Goal: Task Accomplishment & Management: Manage account settings

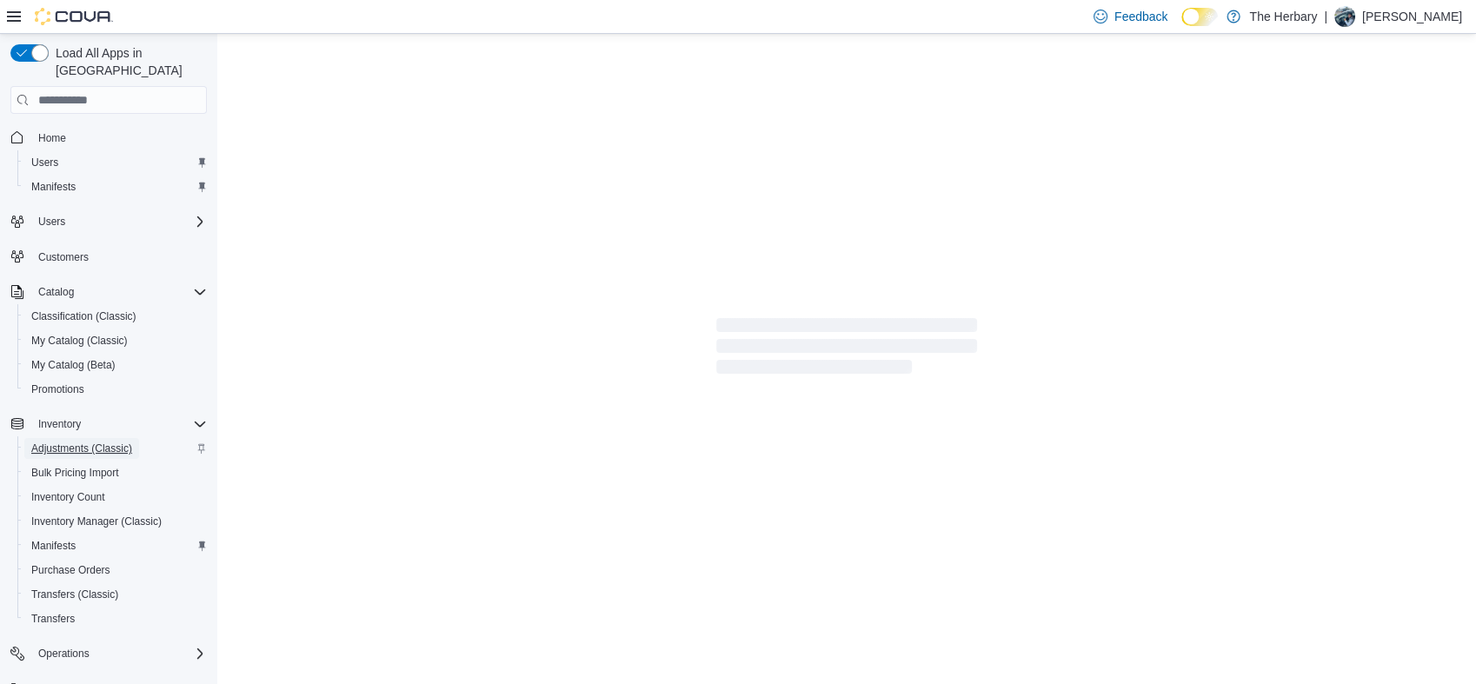
click at [74, 442] on span "Adjustments (Classic)" at bounding box center [81, 449] width 101 height 14
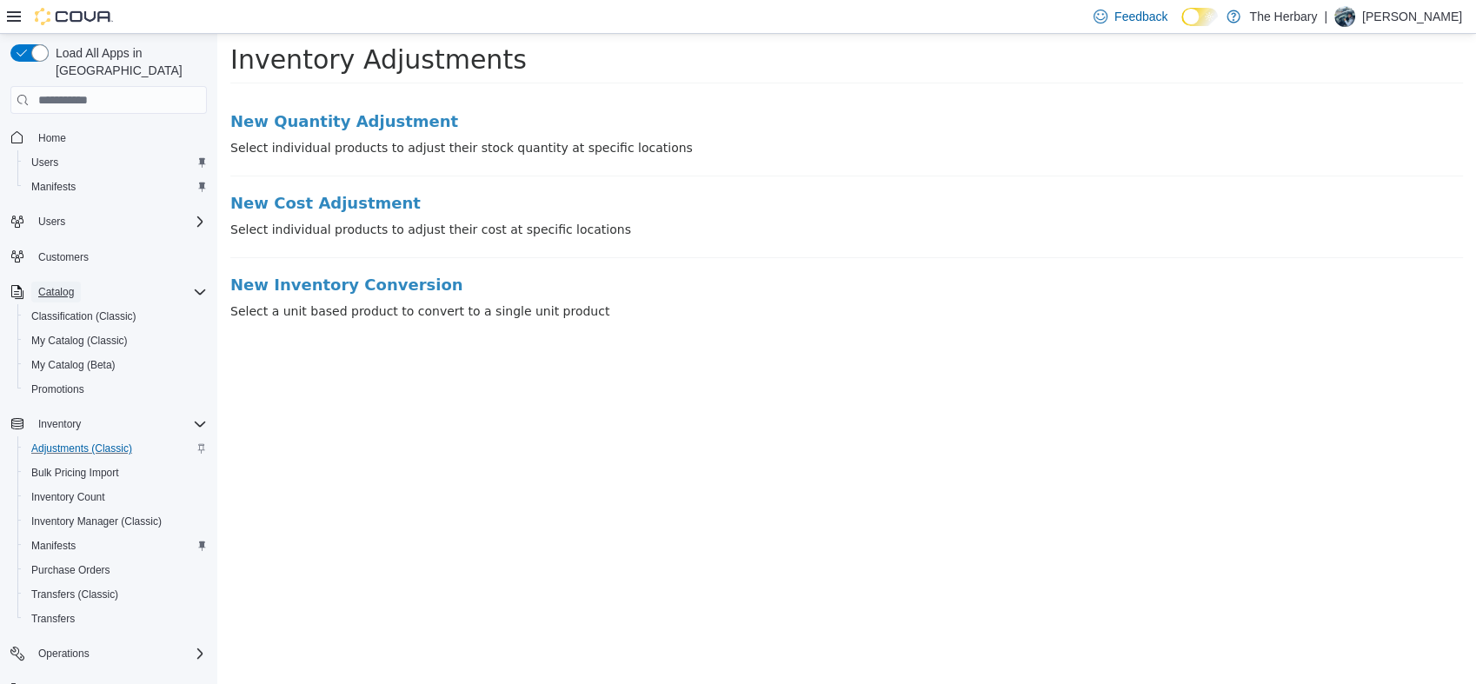
click at [56, 285] on span "Catalog" at bounding box center [56, 292] width 36 height 14
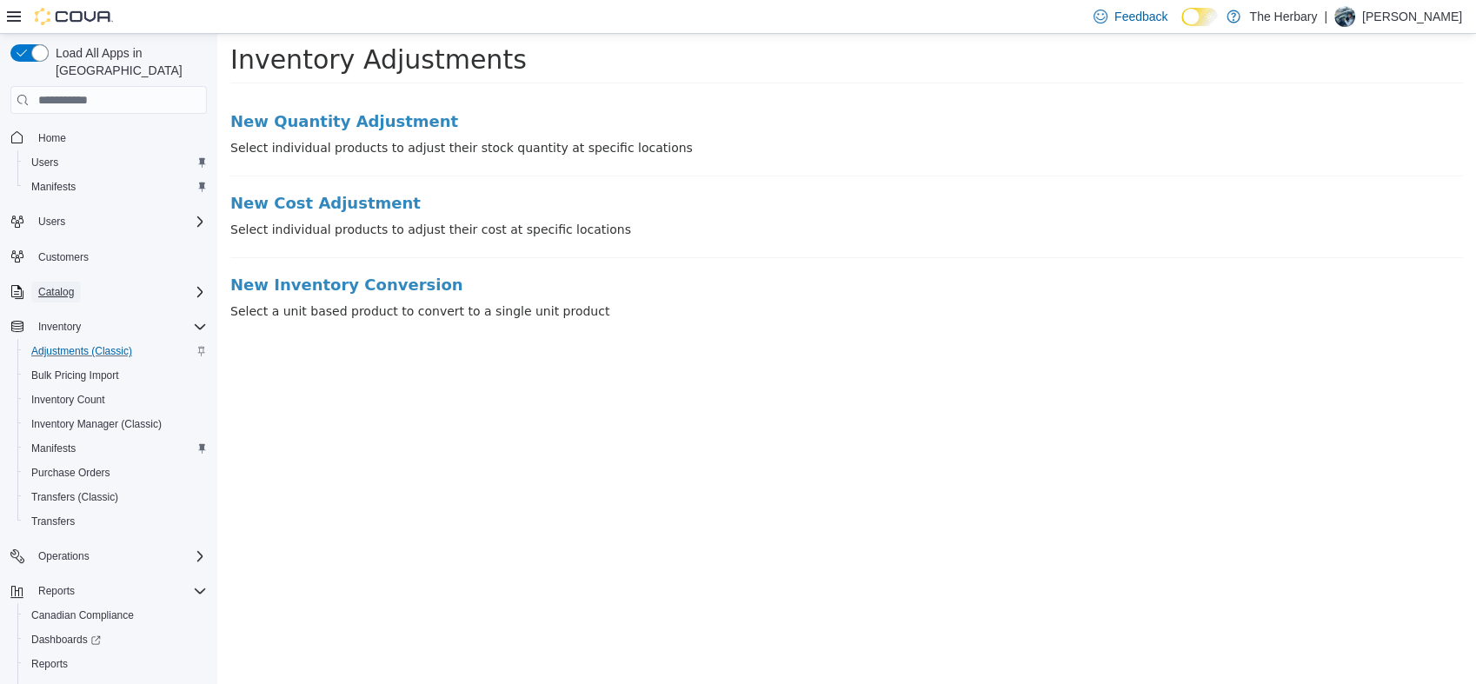
click at [60, 285] on span "Catalog" at bounding box center [56, 292] width 36 height 14
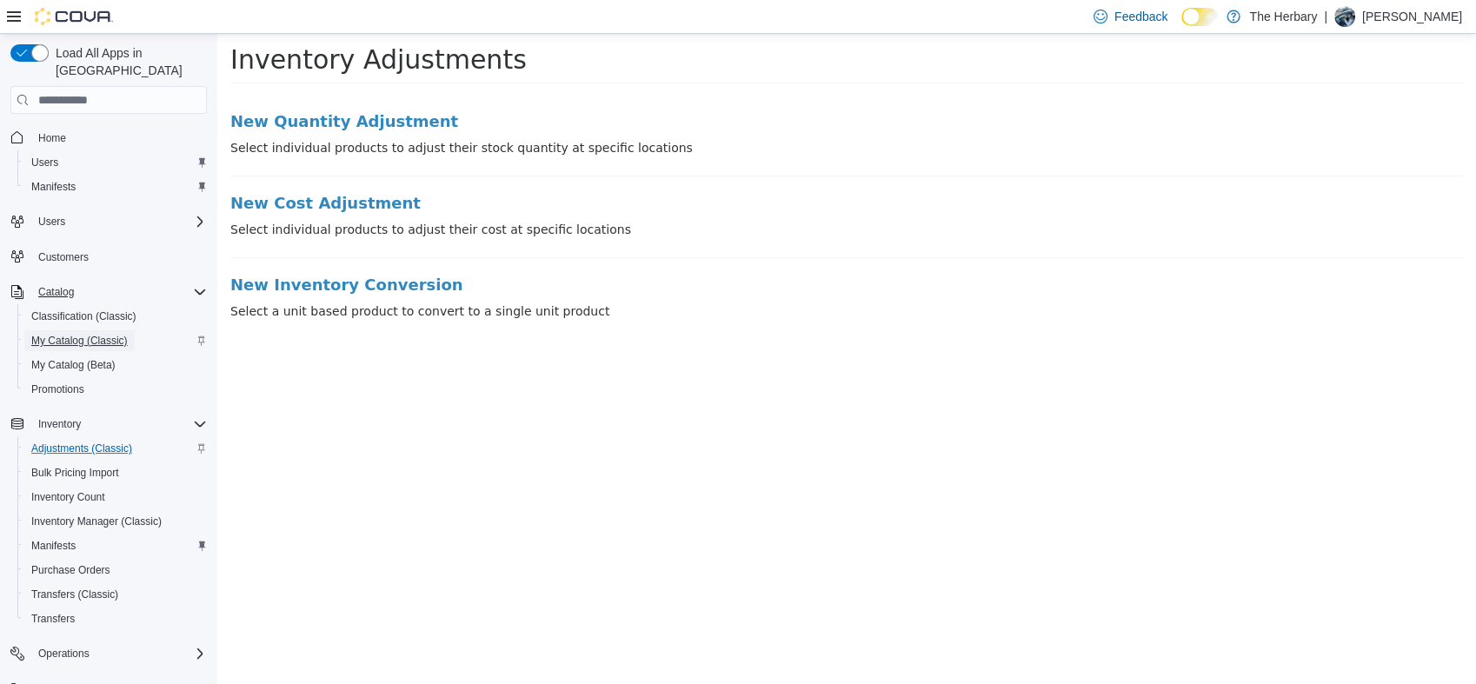
click at [112, 334] on span "My Catalog (Classic)" at bounding box center [79, 341] width 96 height 14
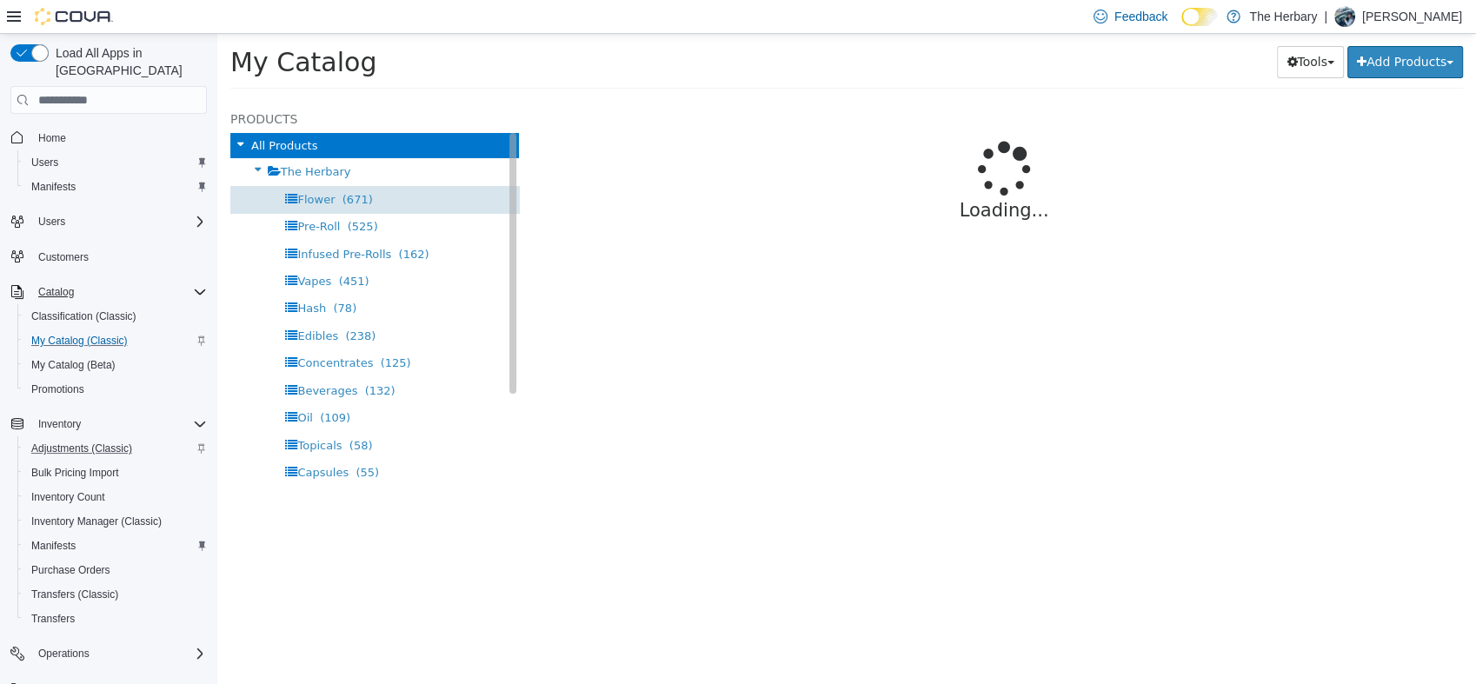
select select "**********"
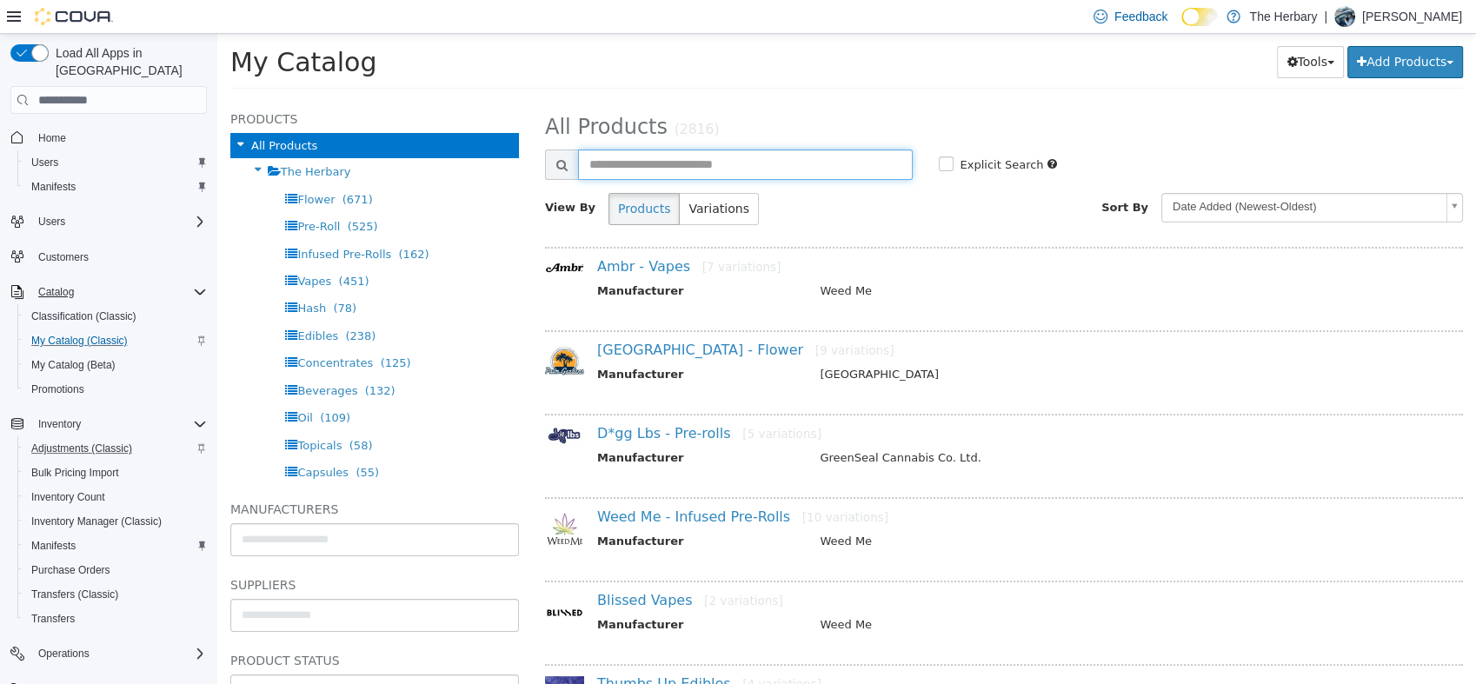
click at [595, 157] on input "text" at bounding box center [745, 165] width 335 height 30
type input "**********"
select select "**********"
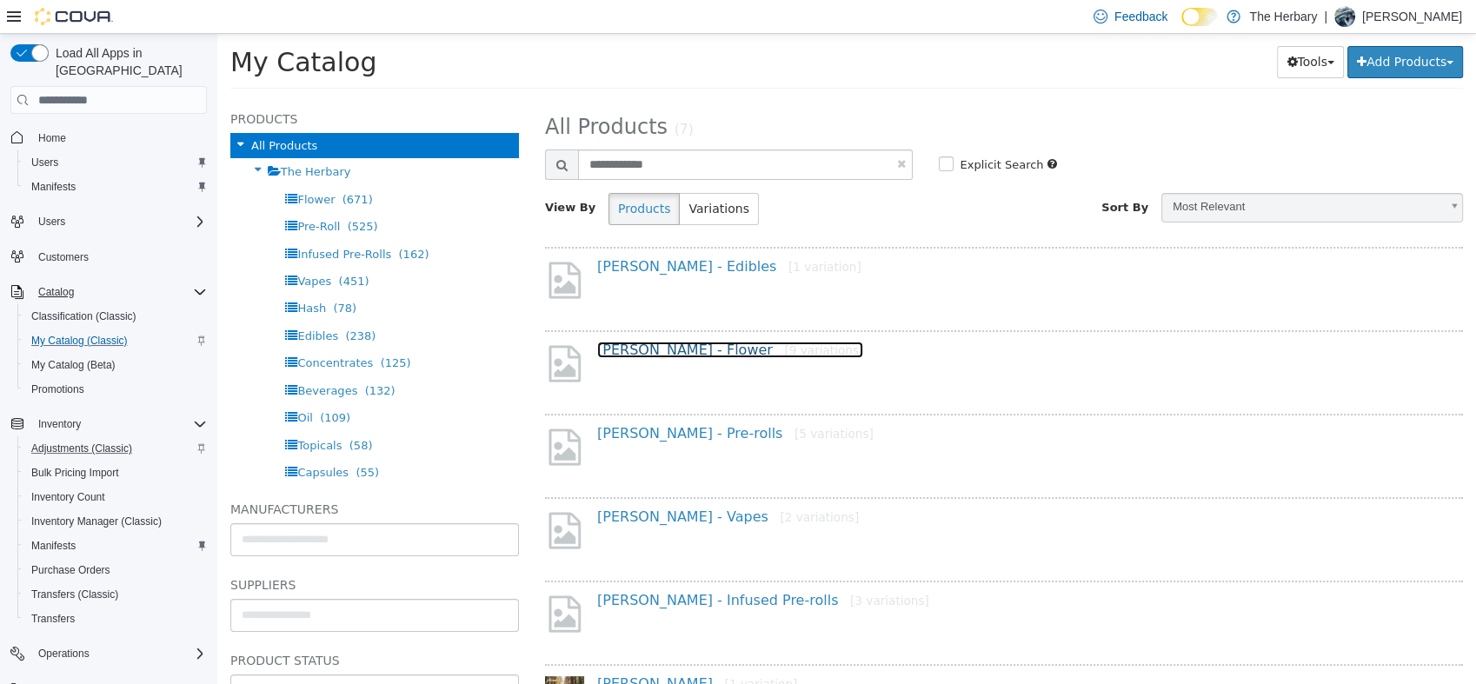
click at [661, 356] on link "[PERSON_NAME] - Flower [9 variations]" at bounding box center [730, 350] width 266 height 17
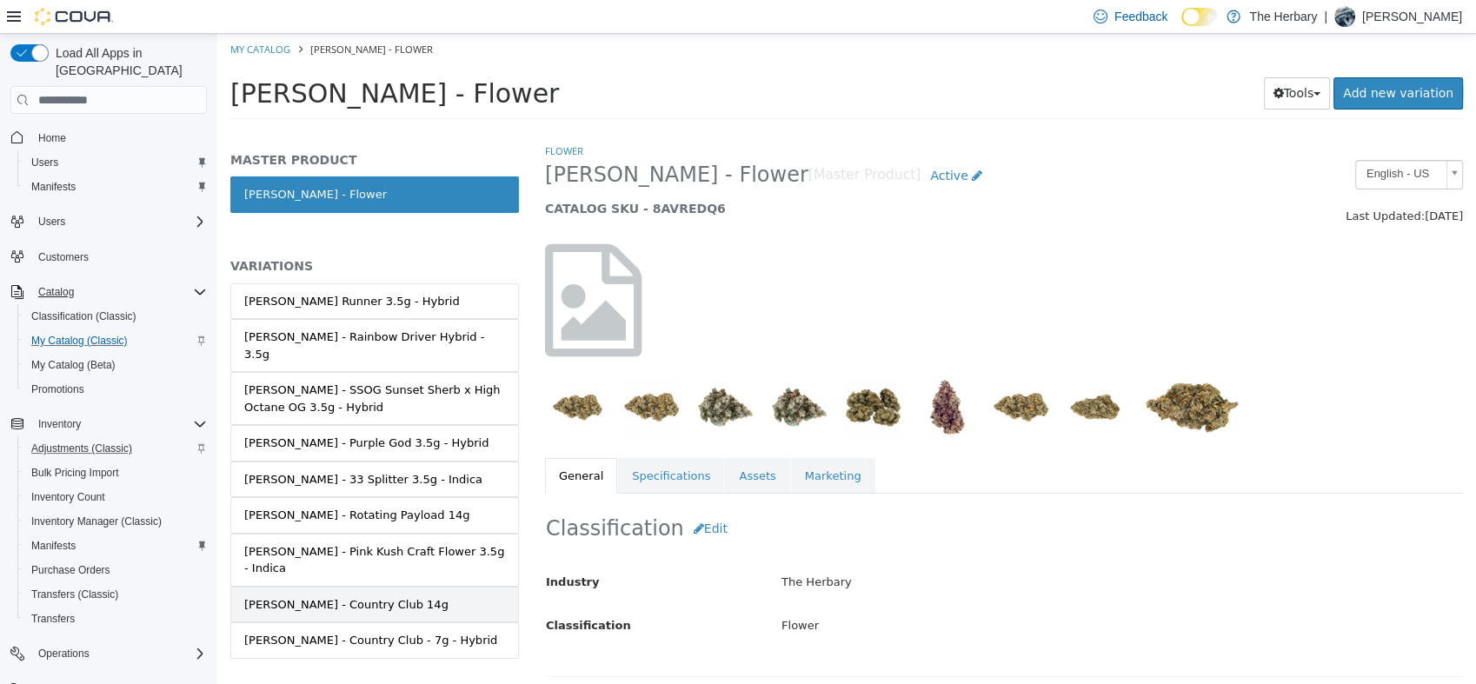
click at [319, 596] on div "[PERSON_NAME] - Country Club 14g" at bounding box center [346, 604] width 204 height 17
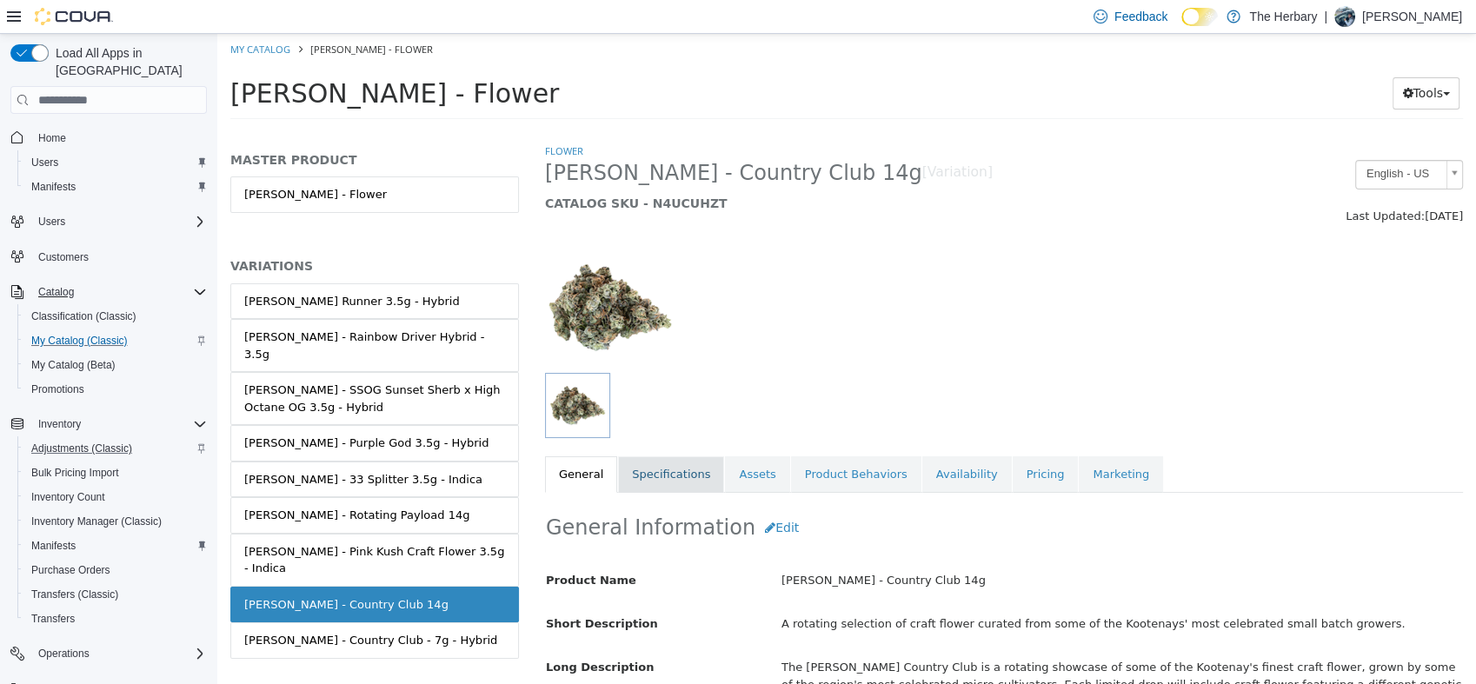
click at [689, 477] on link "Specifications" at bounding box center [671, 474] width 106 height 37
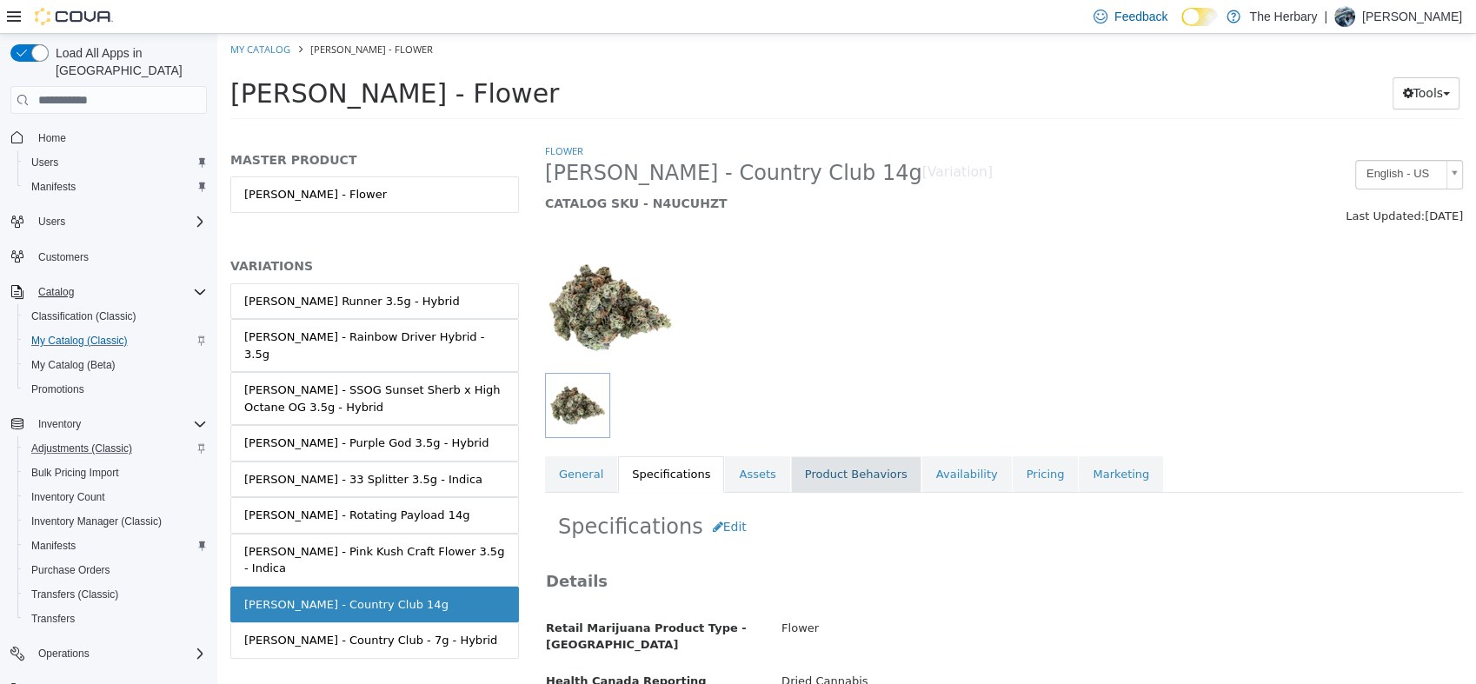
click at [820, 478] on link "Product Behaviors" at bounding box center [856, 474] width 130 height 37
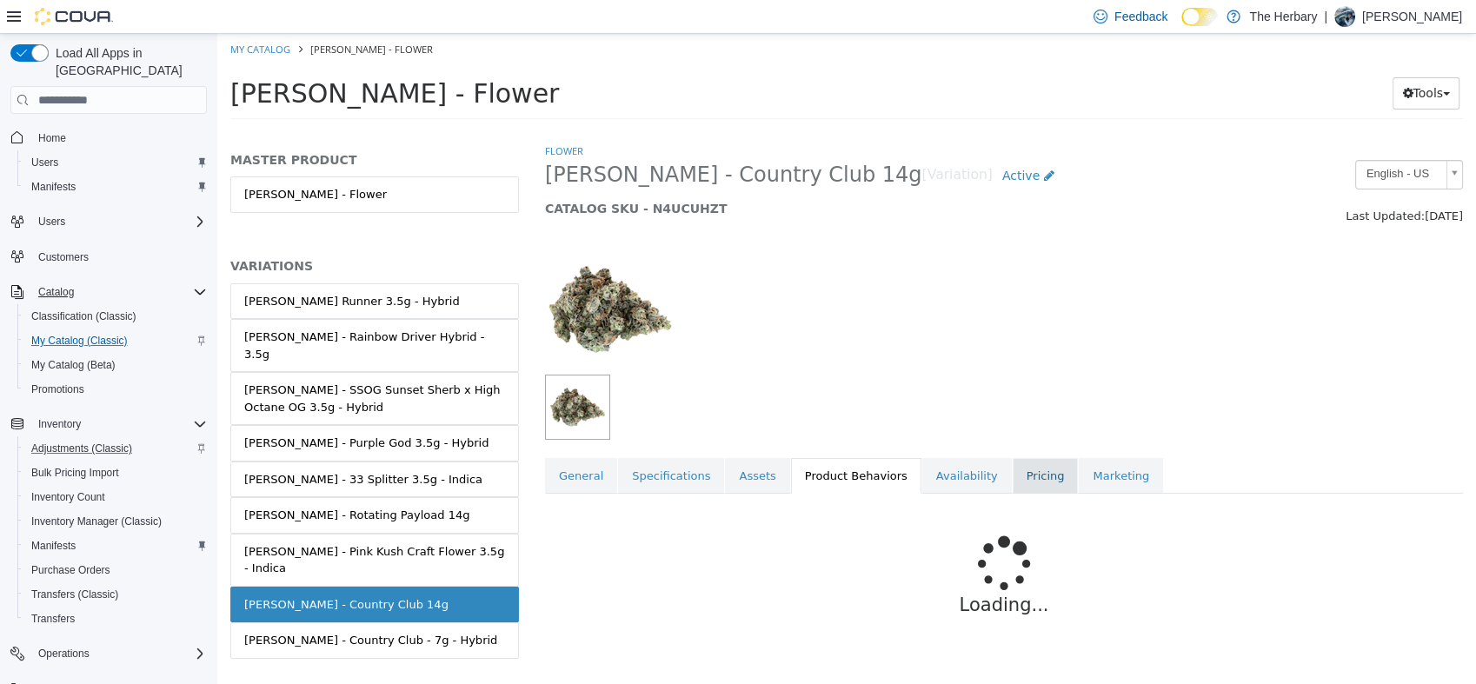
click at [1013, 465] on link "Pricing" at bounding box center [1046, 476] width 66 height 37
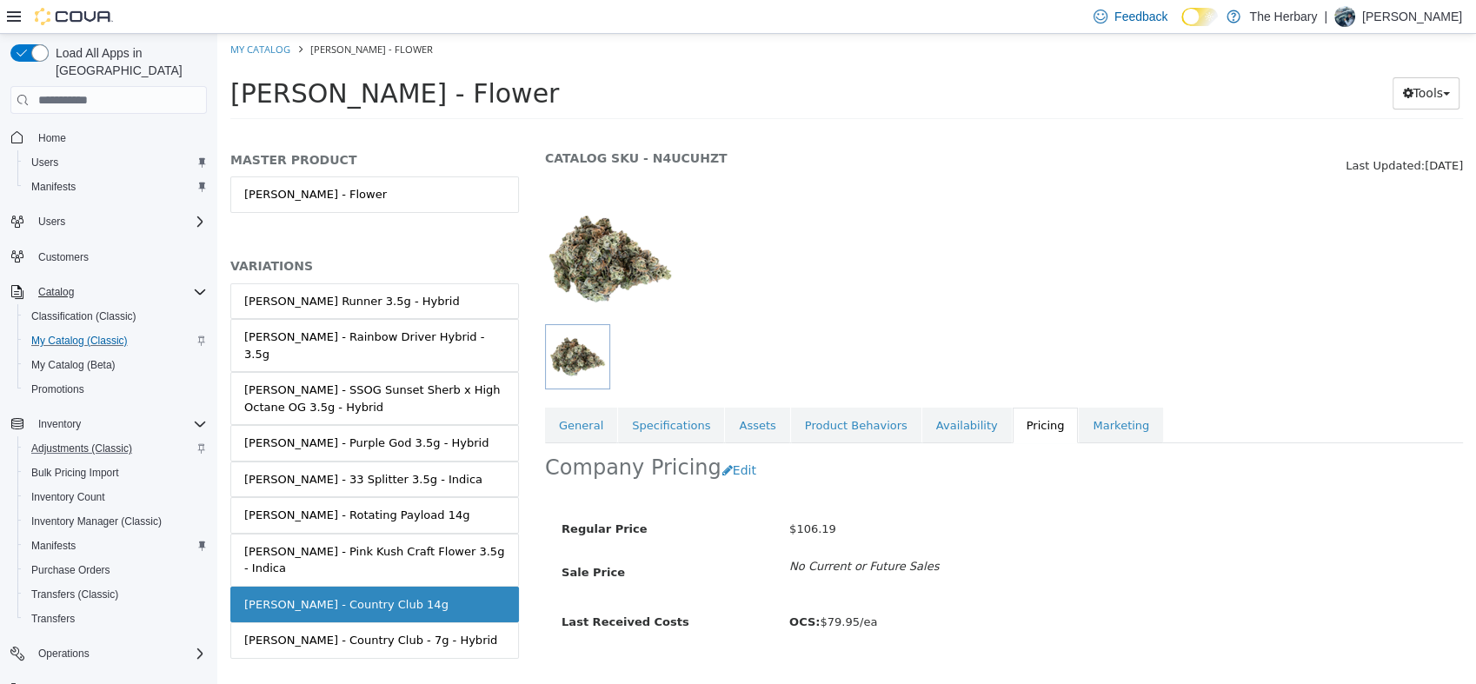
scroll to position [81, 0]
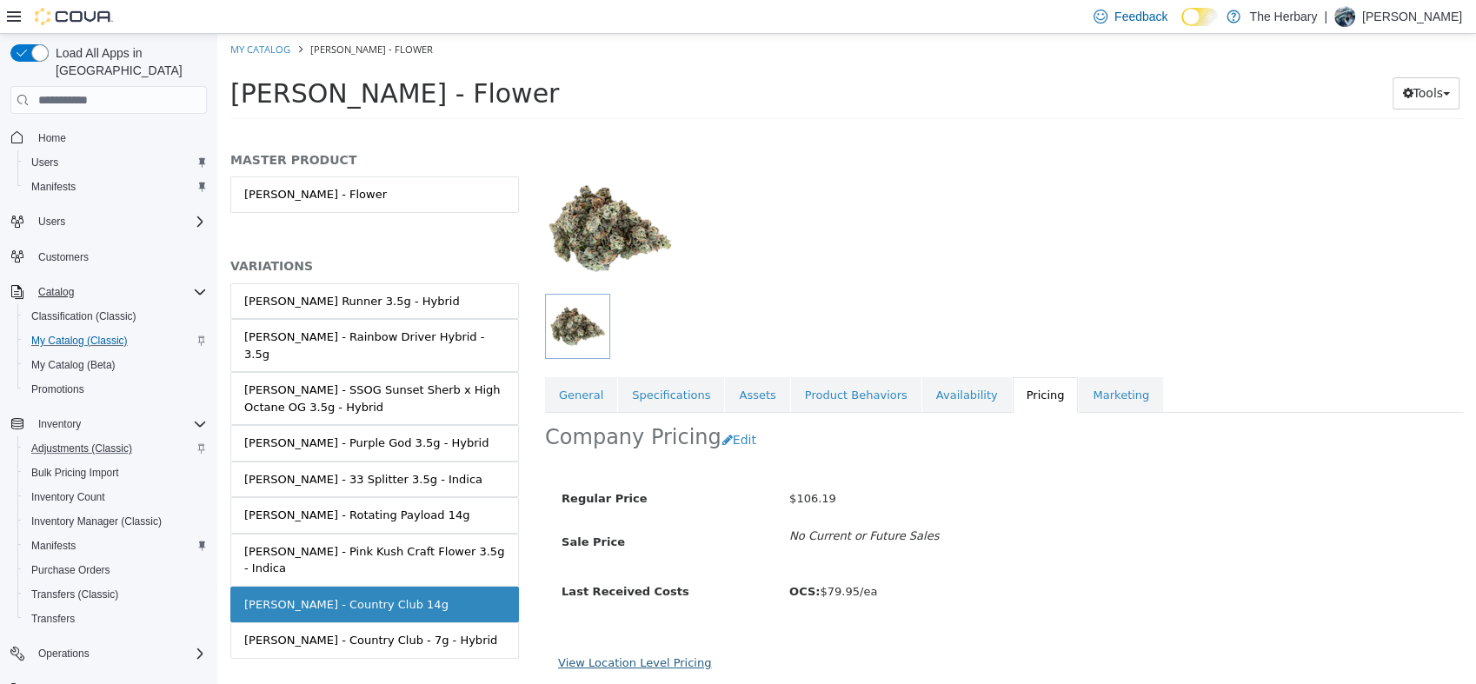
click at [668, 664] on link "View Location Level Pricing" at bounding box center [634, 662] width 153 height 13
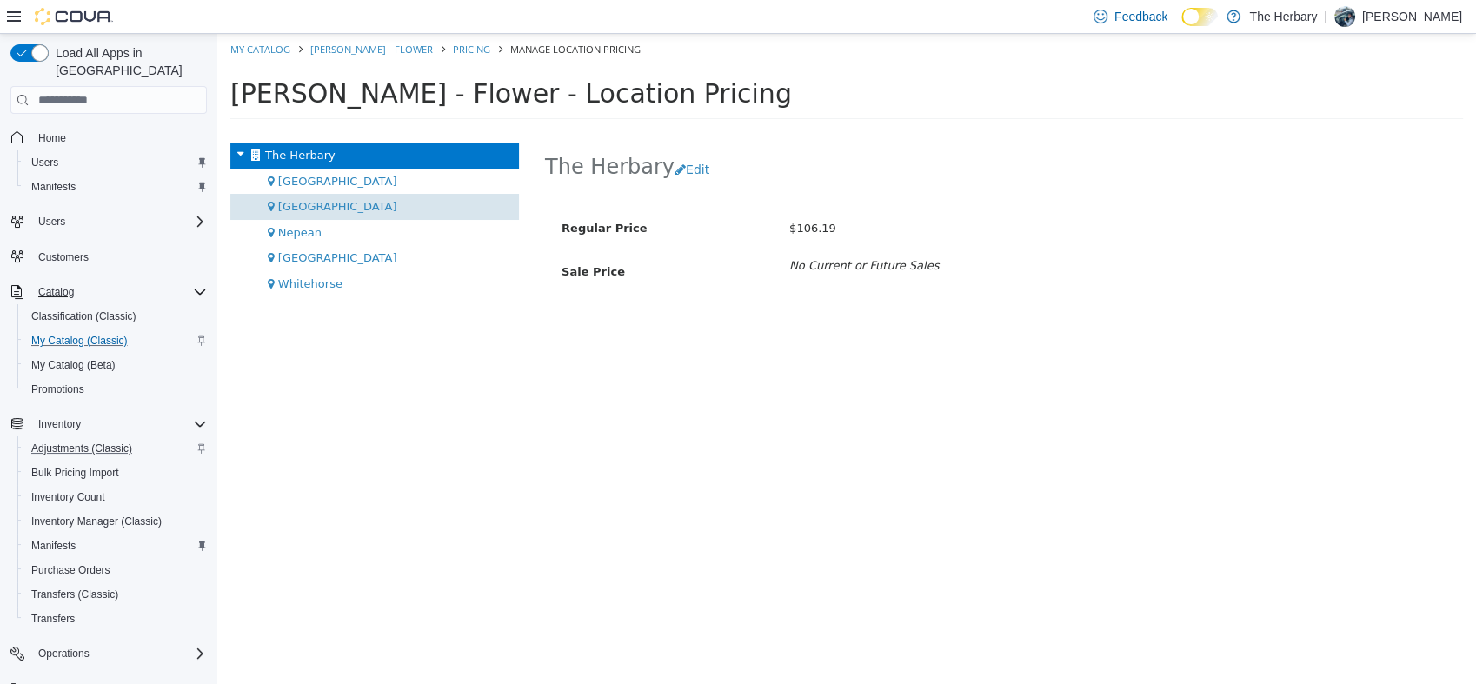
click at [300, 214] on div "[GEOGRAPHIC_DATA]" at bounding box center [374, 207] width 289 height 26
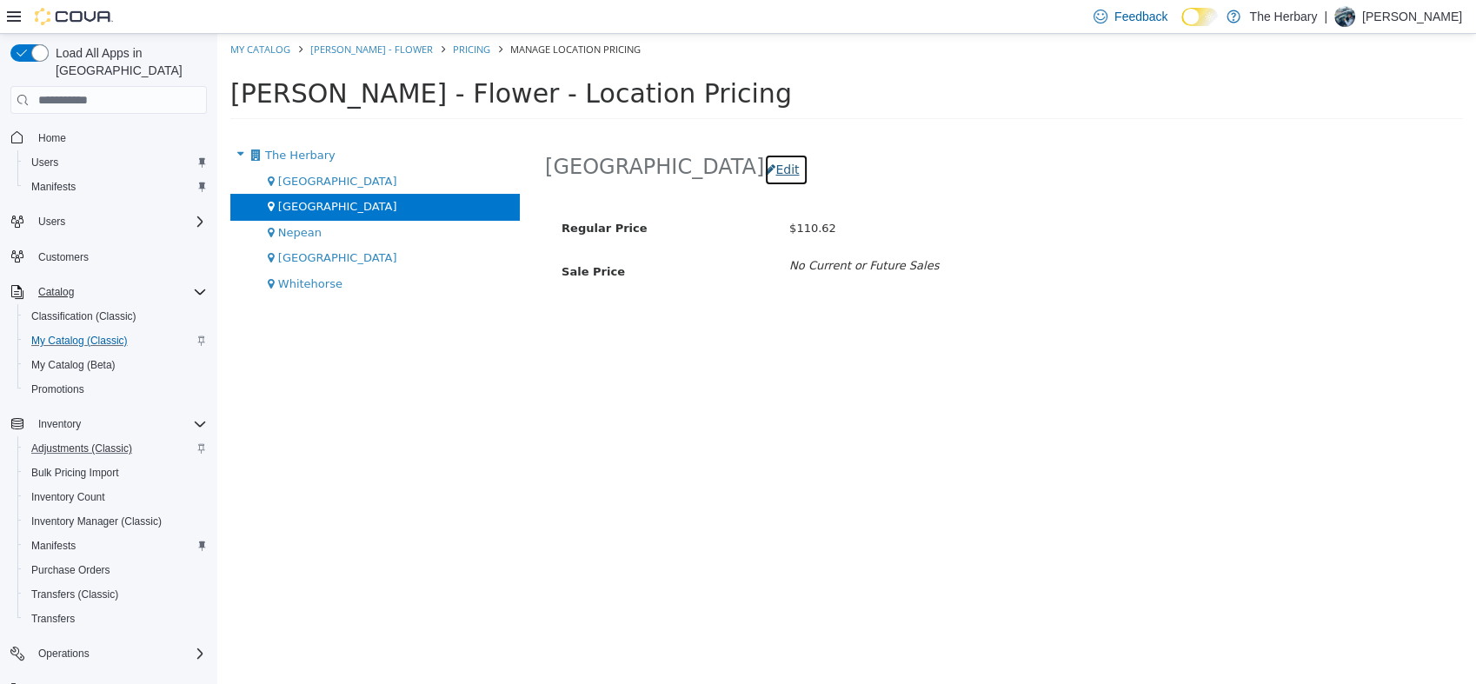
click at [764, 174] on button "Edit" at bounding box center [786, 170] width 44 height 32
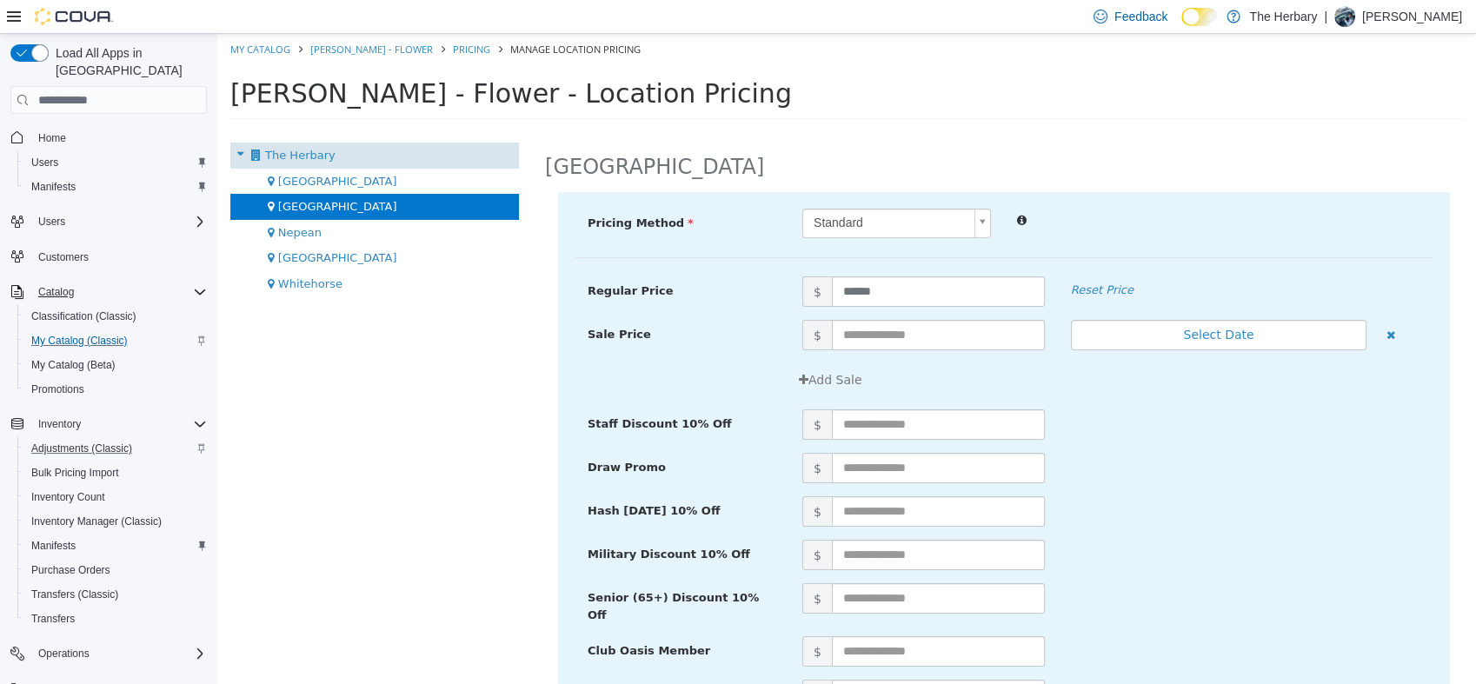
click at [303, 150] on span "The Herbary" at bounding box center [300, 155] width 70 height 13
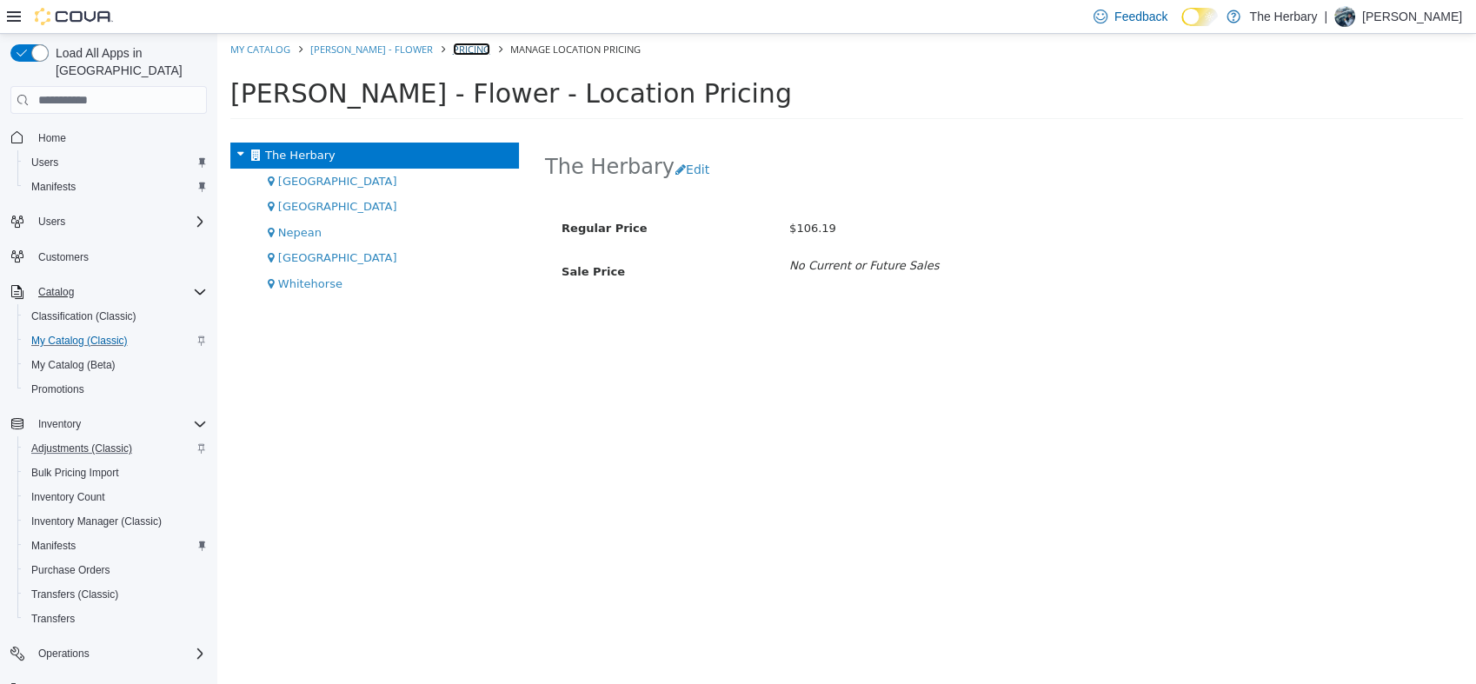
click at [474, 44] on link "Pricing" at bounding box center [471, 49] width 37 height 13
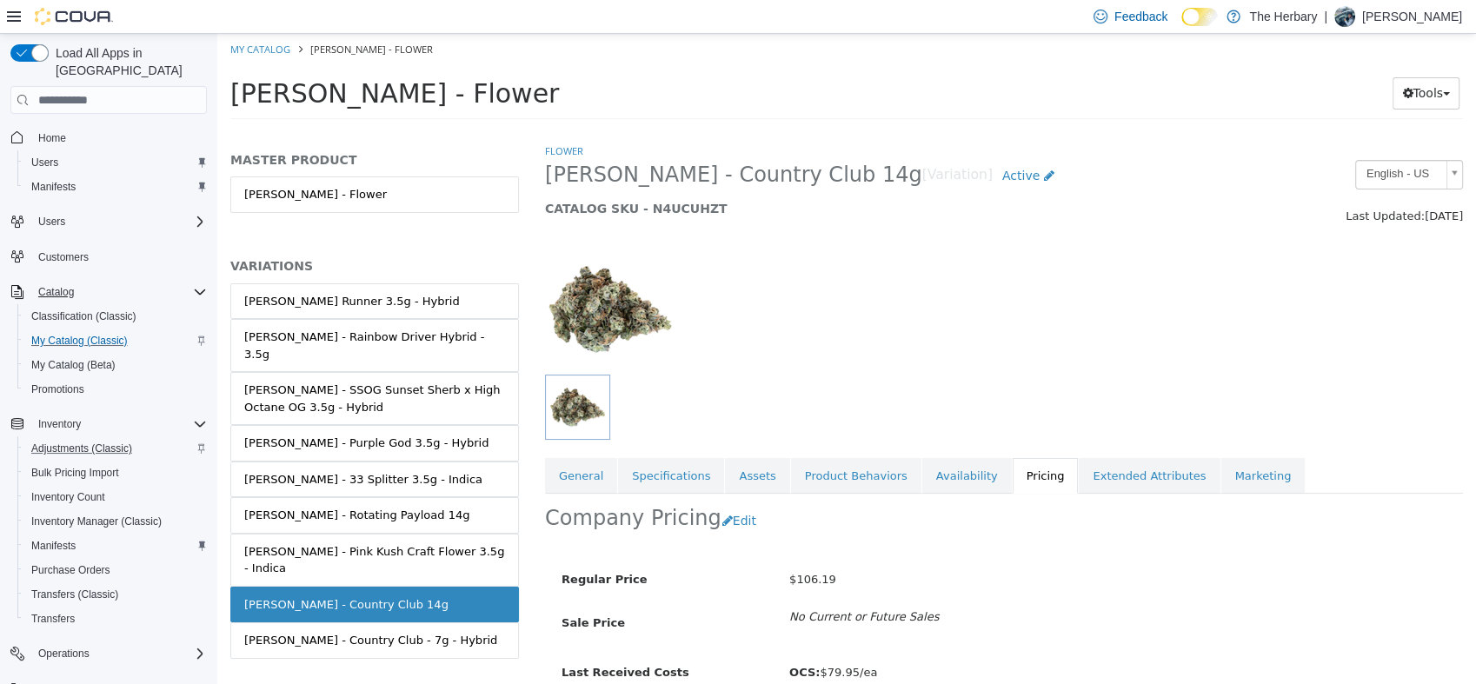
scroll to position [81, 0]
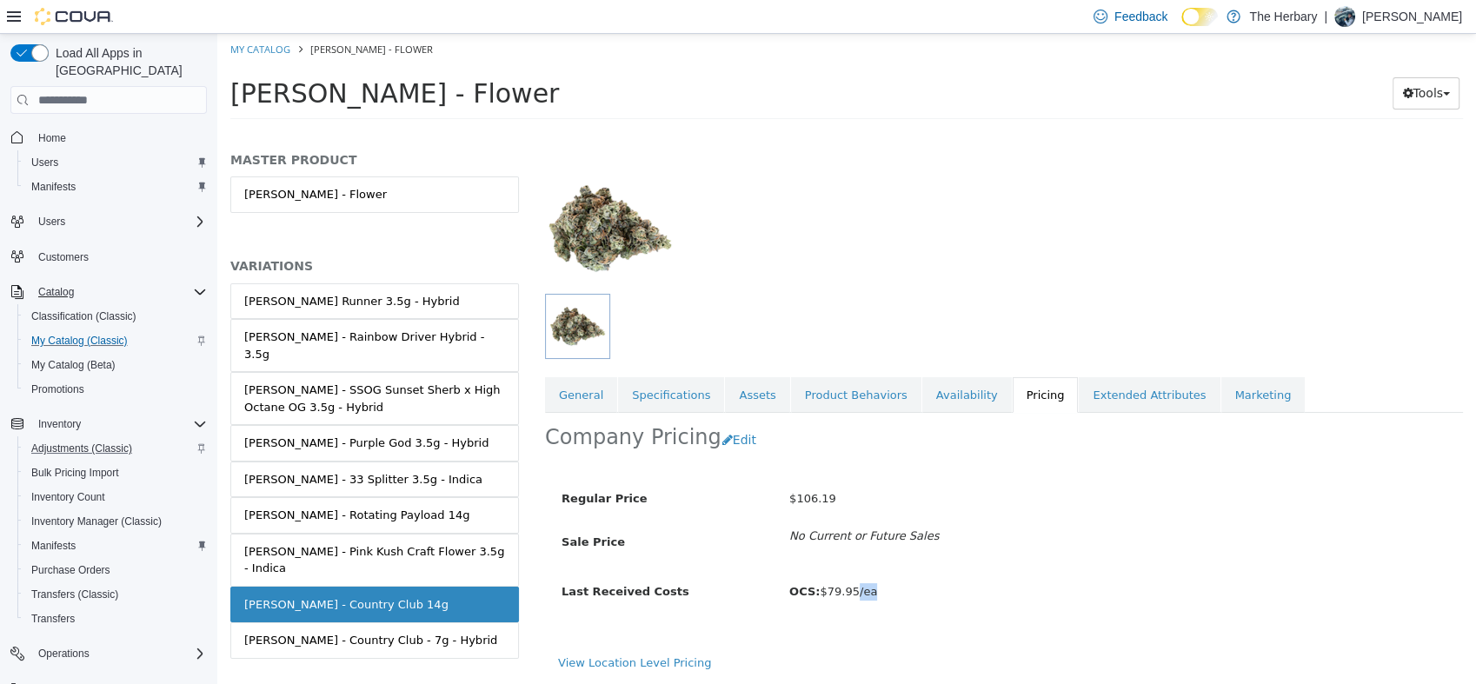
drag, startPoint x: 850, startPoint y: 597, endPoint x: 960, endPoint y: 573, distance: 112.2
click at [960, 573] on div "Regular Price $106.19 Sale Price No Current or Future Sales Last Received Costs…" at bounding box center [1004, 553] width 892 height 170
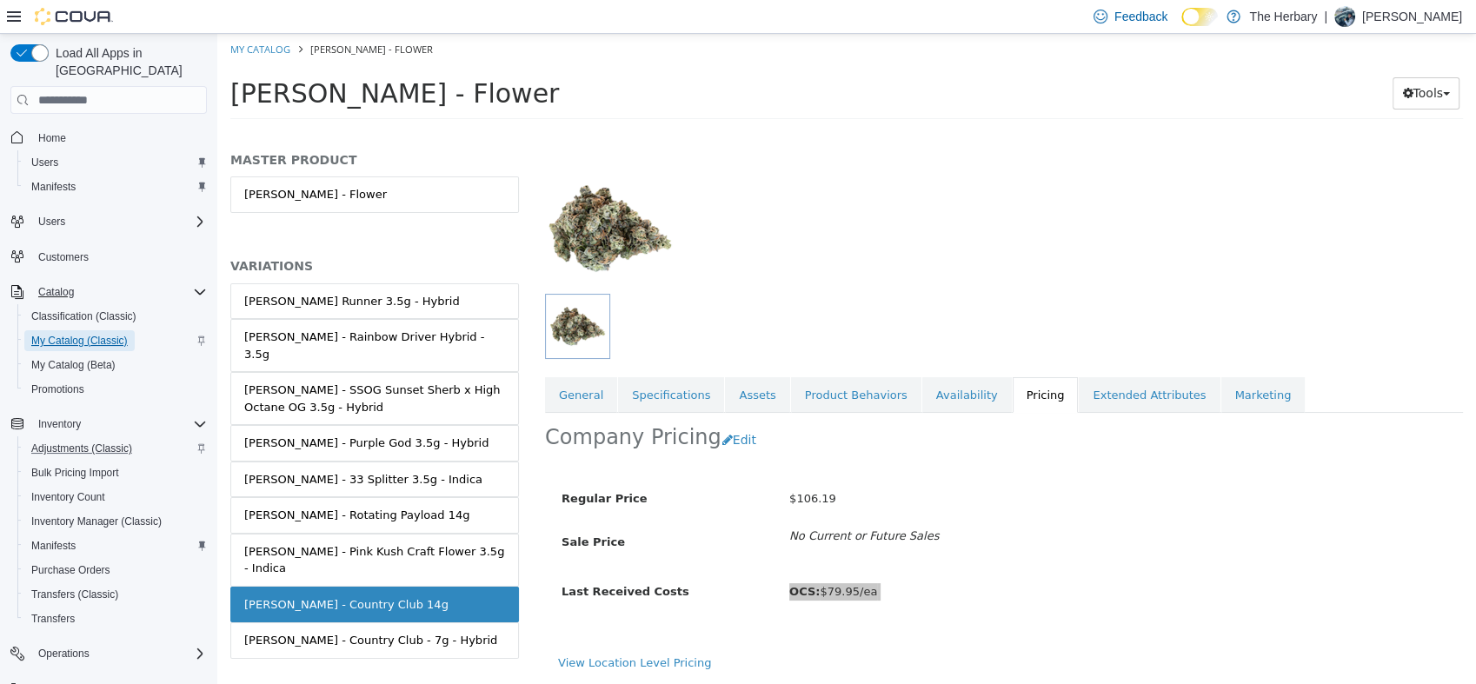
click at [105, 334] on span "My Catalog (Classic)" at bounding box center [79, 341] width 96 height 14
click at [737, 438] on button "Edit" at bounding box center [744, 440] width 44 height 32
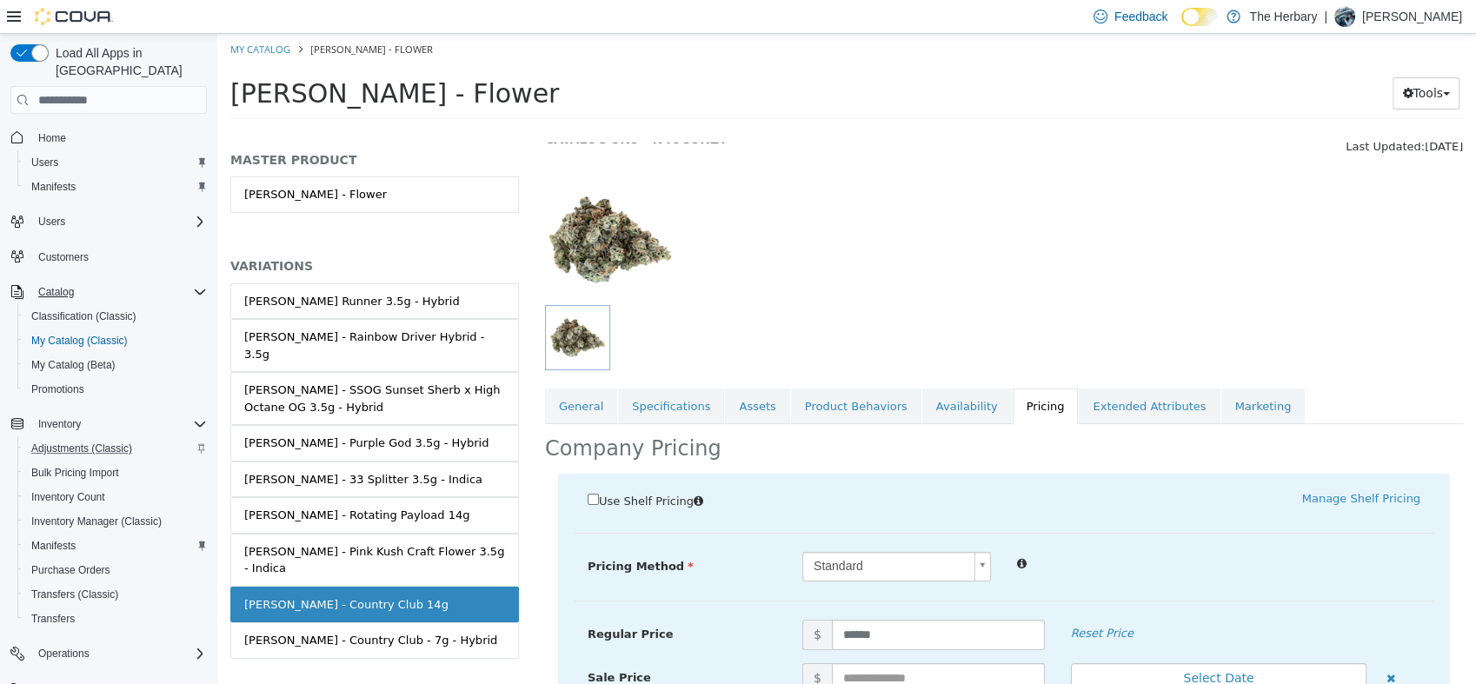
scroll to position [582, 0]
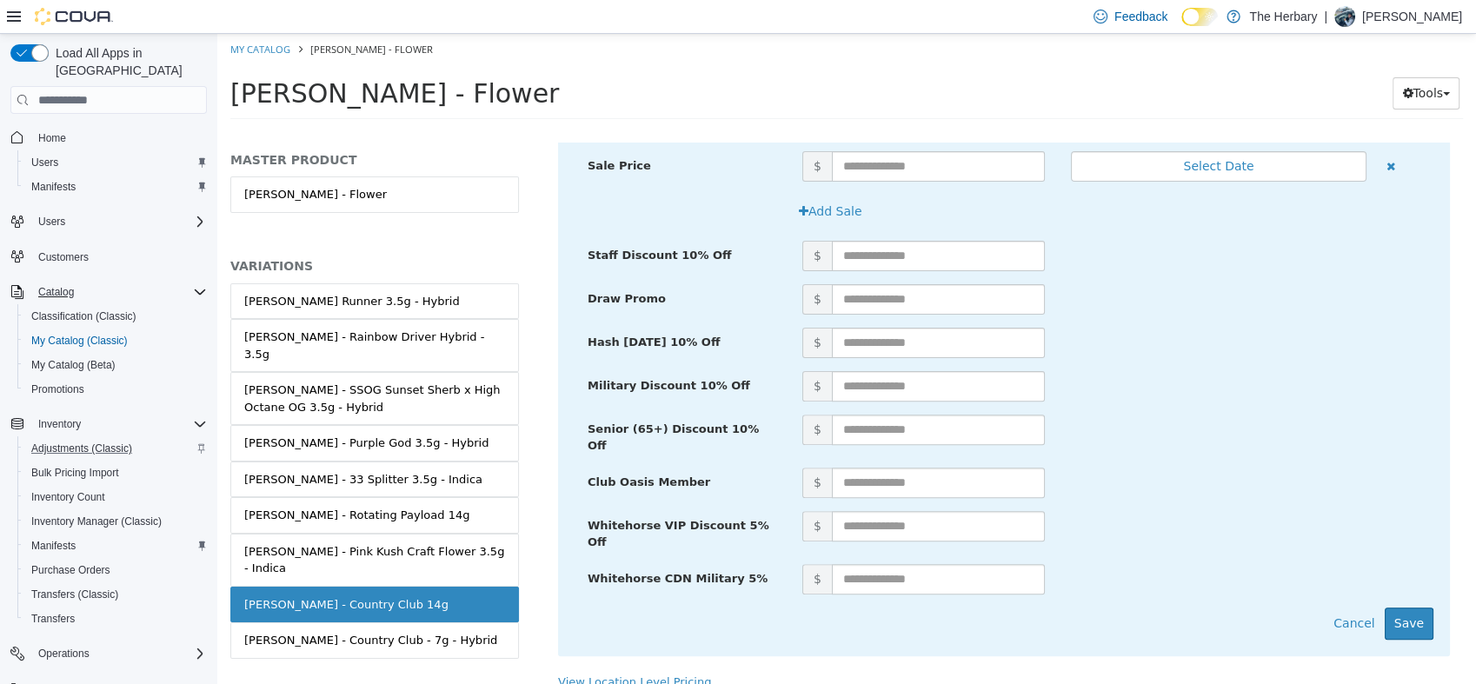
click at [689, 674] on div "View Location Level Pricing" at bounding box center [1004, 689] width 918 height 30
click at [682, 674] on div "View Location Level Pricing" at bounding box center [1004, 689] width 918 height 30
click at [652, 675] on link "View Location Level Pricing" at bounding box center [634, 681] width 153 height 13
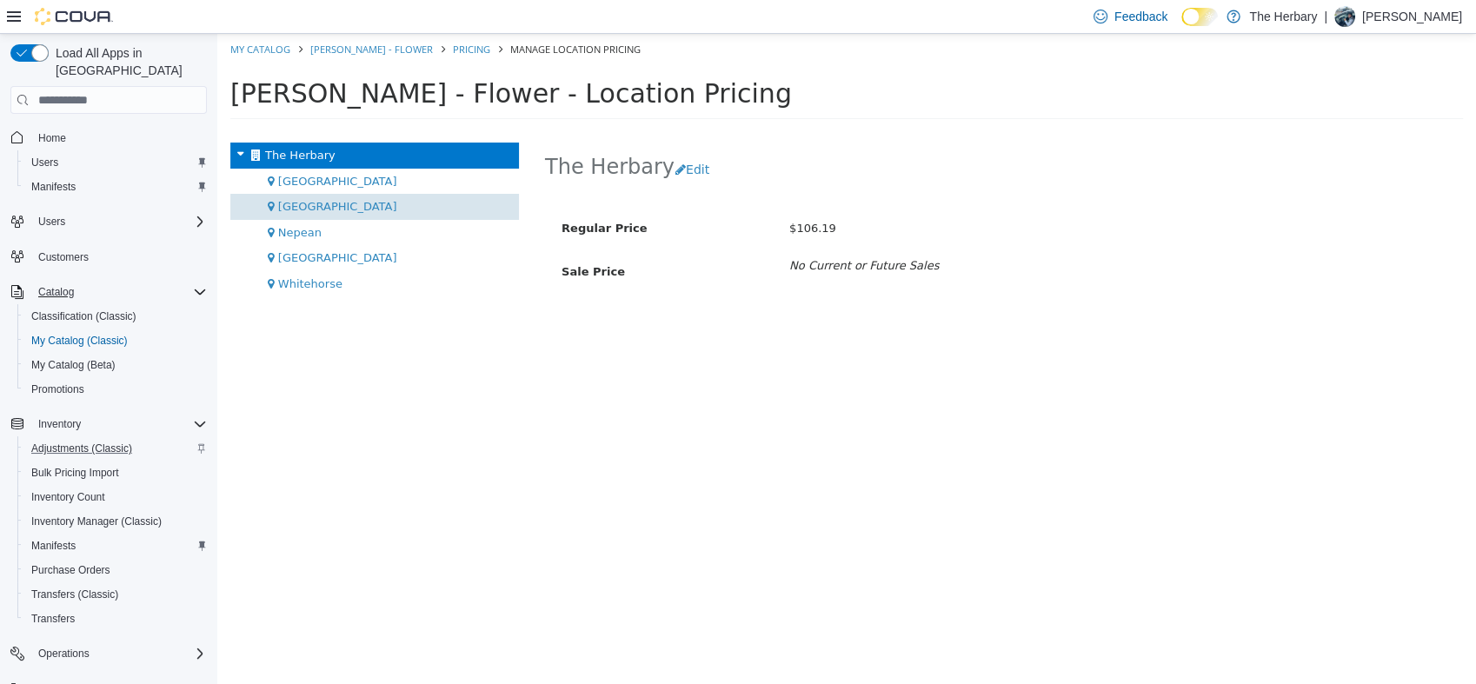
click at [289, 207] on span "[GEOGRAPHIC_DATA]" at bounding box center [337, 206] width 119 height 13
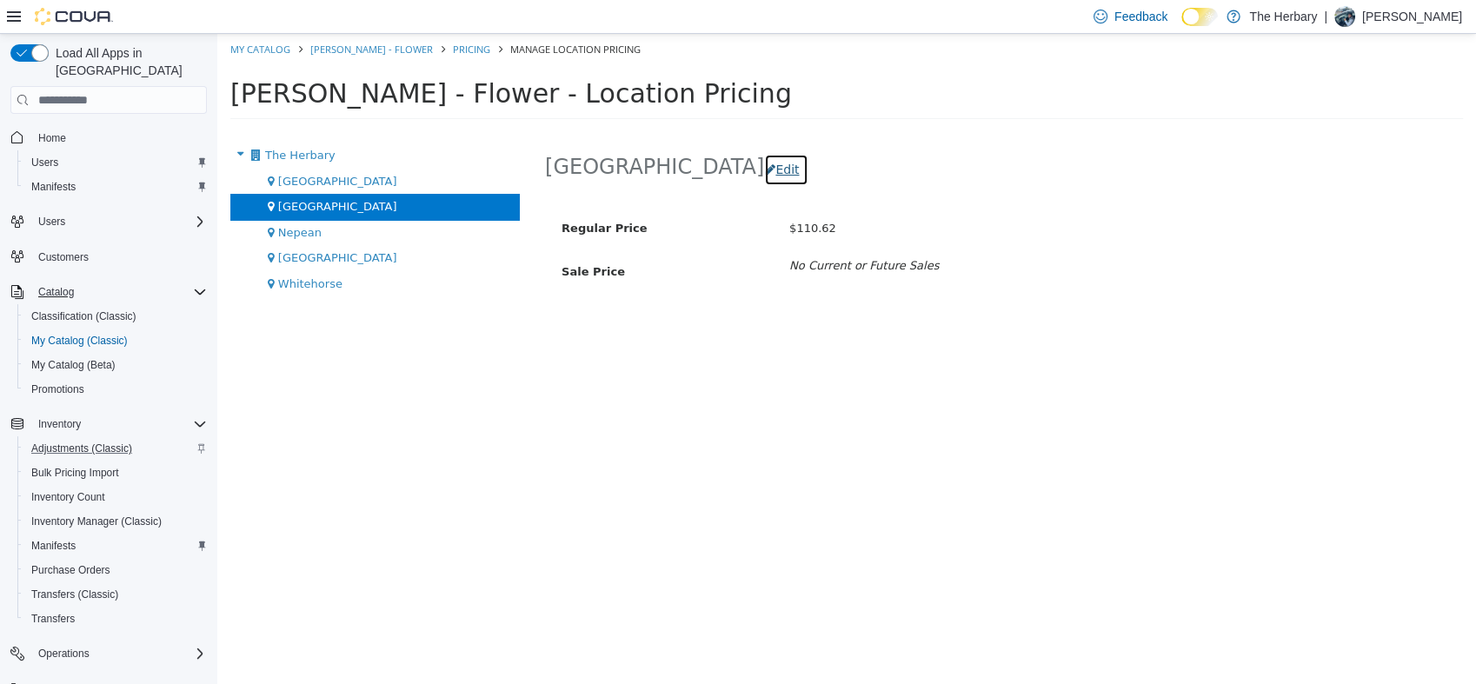
click at [764, 164] on button "Edit" at bounding box center [786, 170] width 44 height 32
